Goal: Task Accomplishment & Management: Use online tool/utility

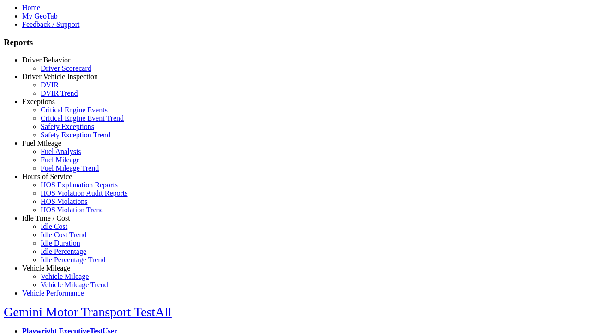
click at [53, 222] on link "Idle Time / Cost" at bounding box center [46, 218] width 48 height 8
click at [60, 230] on link "Idle Cost" at bounding box center [54, 226] width 27 height 8
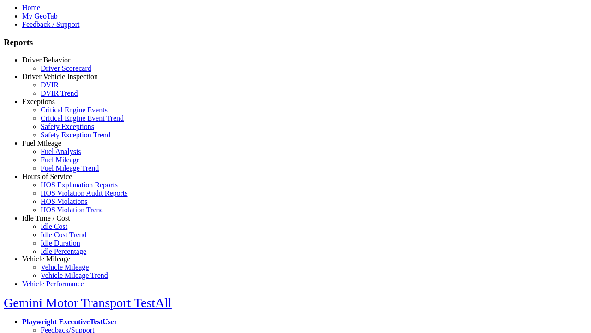
scroll to position [4, 0]
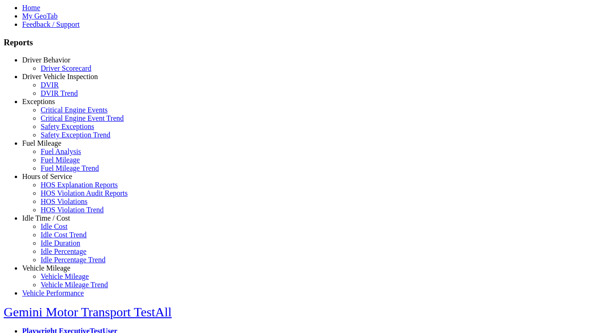
select select
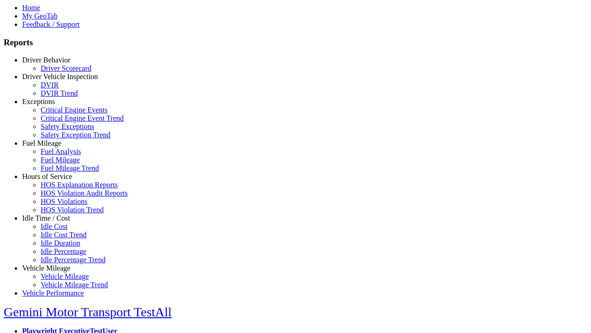
select select
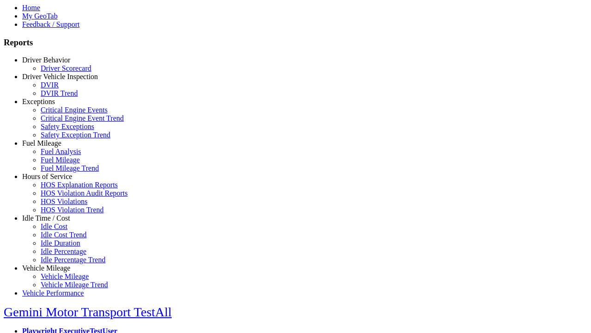
type input "*********"
